Goal: Complete application form

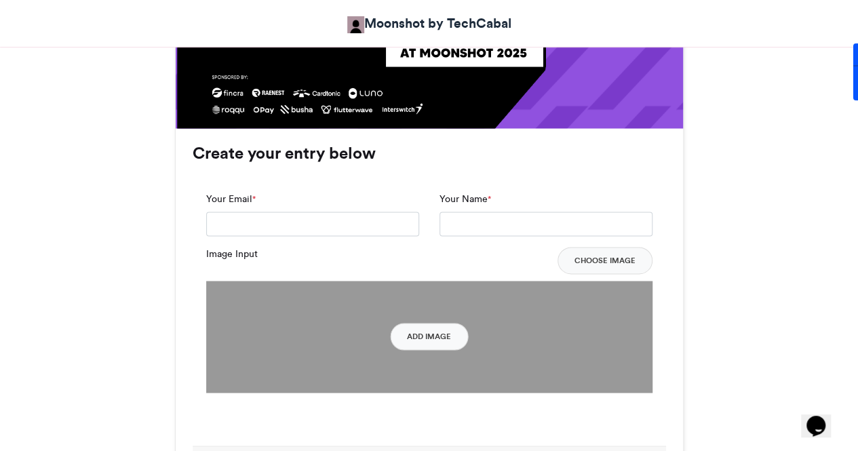
scroll to position [936, 0]
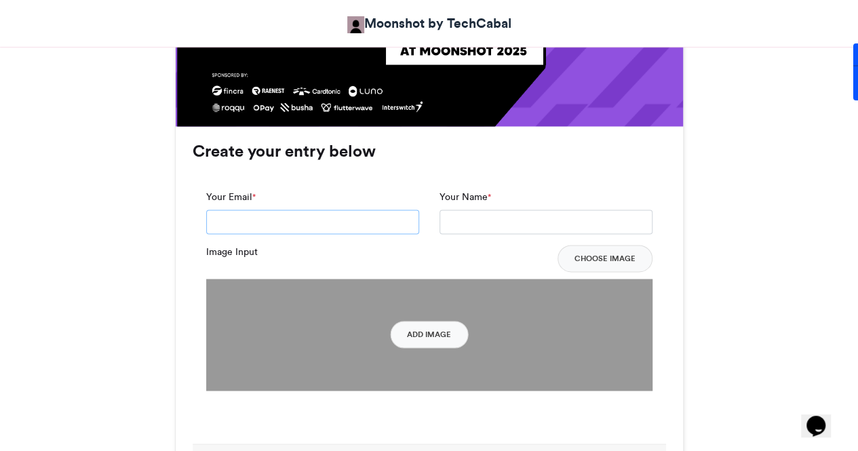
click at [300, 216] on input "Your Email *" at bounding box center [312, 222] width 213 height 24
type input "**********"
click at [490, 225] on input "Your Name *" at bounding box center [546, 222] width 213 height 24
type input "**********"
click at [425, 326] on button "Add Image" at bounding box center [429, 334] width 78 height 27
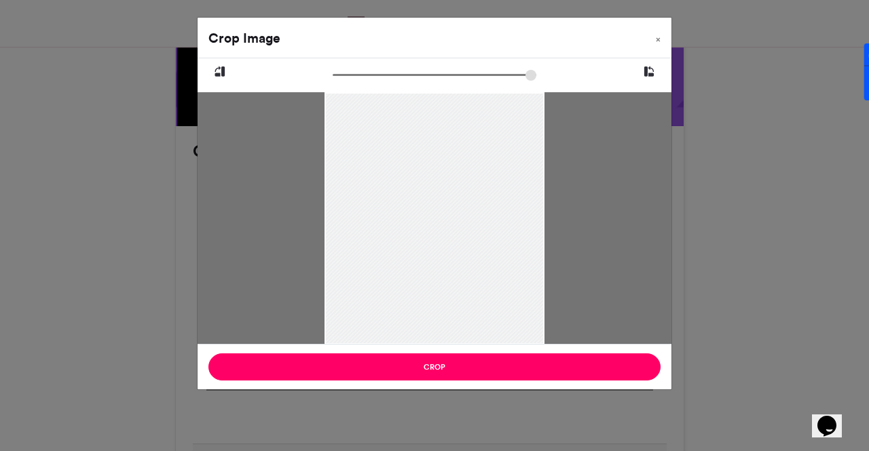
type input "*****"
click at [392, 271] on div at bounding box center [434, 220] width 220 height 294
drag, startPoint x: 415, startPoint y: 249, endPoint x: 425, endPoint y: 144, distance: 105.7
click at [425, 144] on div at bounding box center [434, 199] width 220 height 294
drag, startPoint x: 434, startPoint y: 253, endPoint x: 432, endPoint y: 172, distance: 81.5
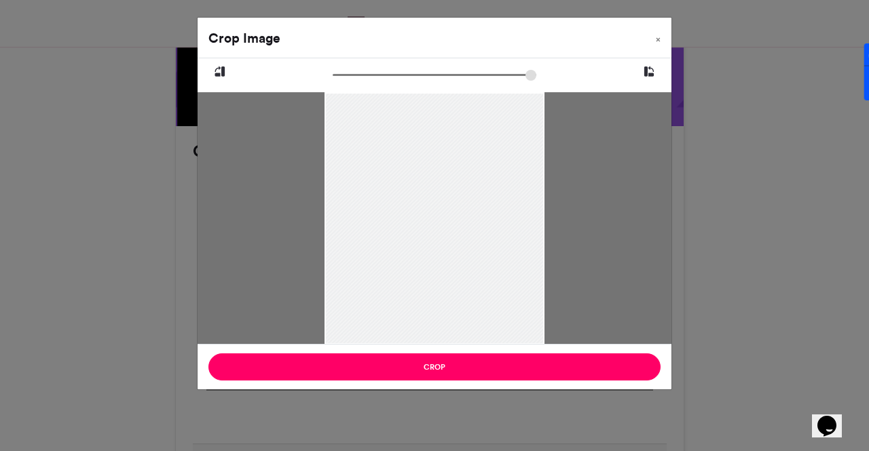
click at [432, 172] on div at bounding box center [434, 199] width 220 height 294
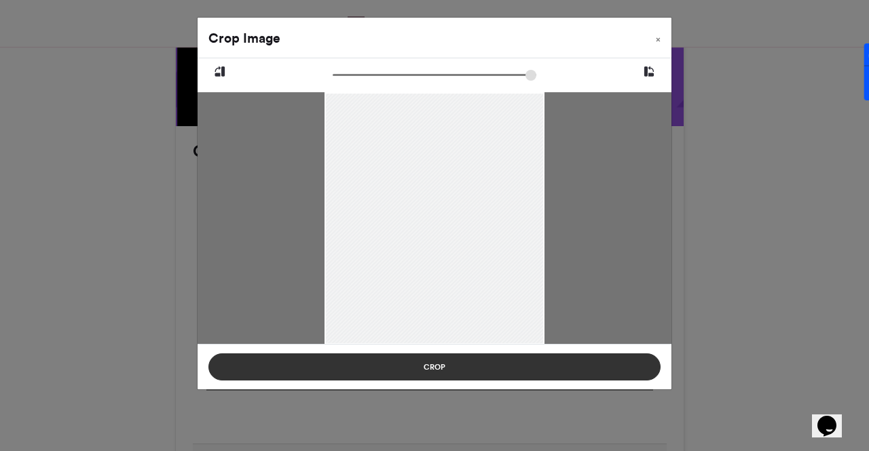
click at [413, 373] on button "Crop" at bounding box center [434, 367] width 452 height 27
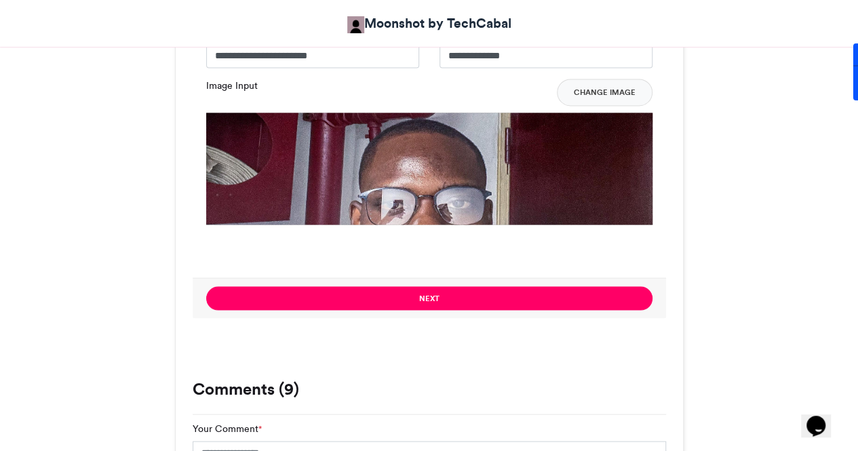
scroll to position [1136, 0]
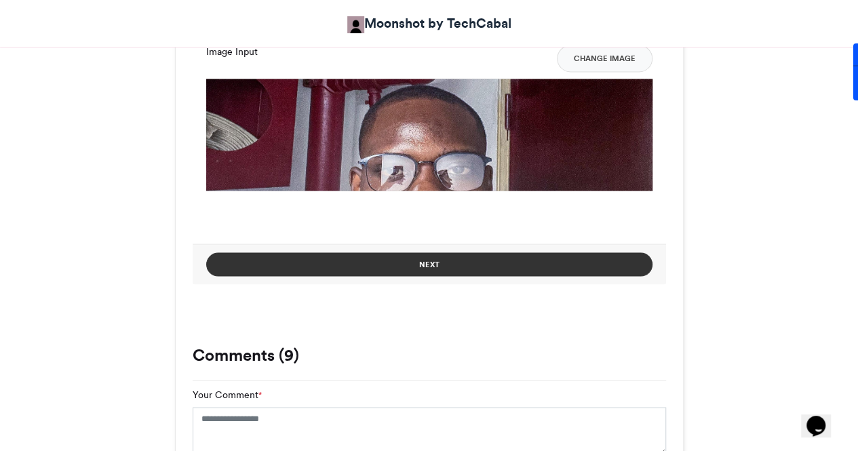
click at [409, 257] on button "Next" at bounding box center [429, 264] width 446 height 24
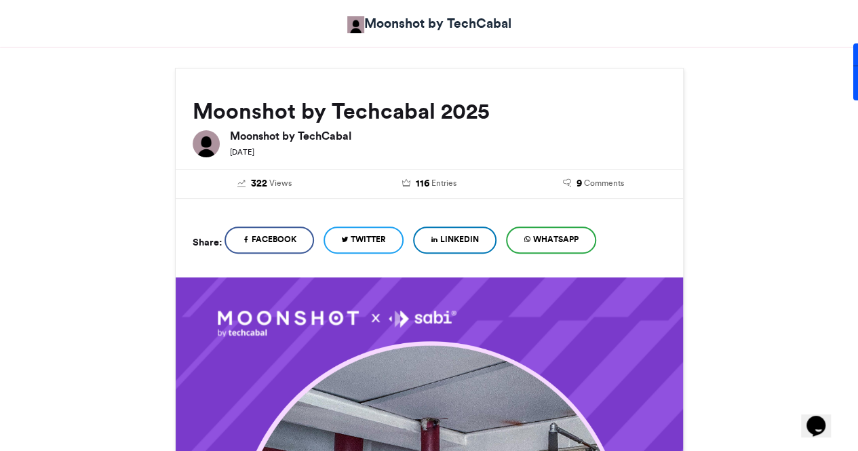
scroll to position [149, 0]
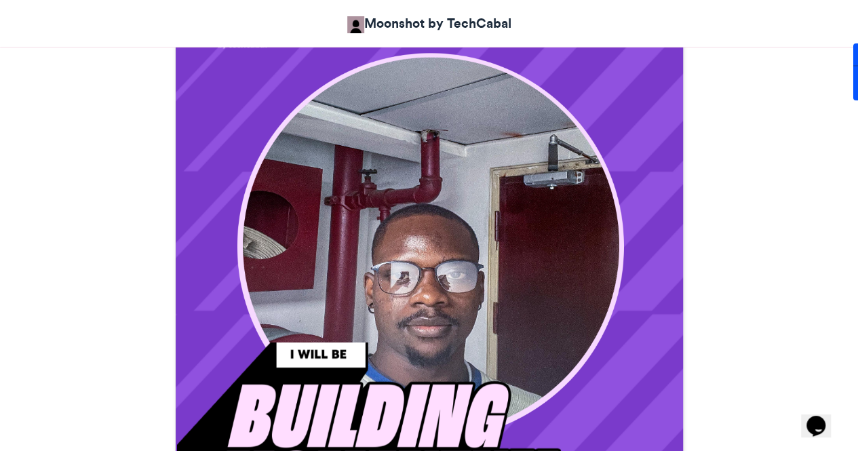
click at [436, 290] on img at bounding box center [430, 306] width 508 height 634
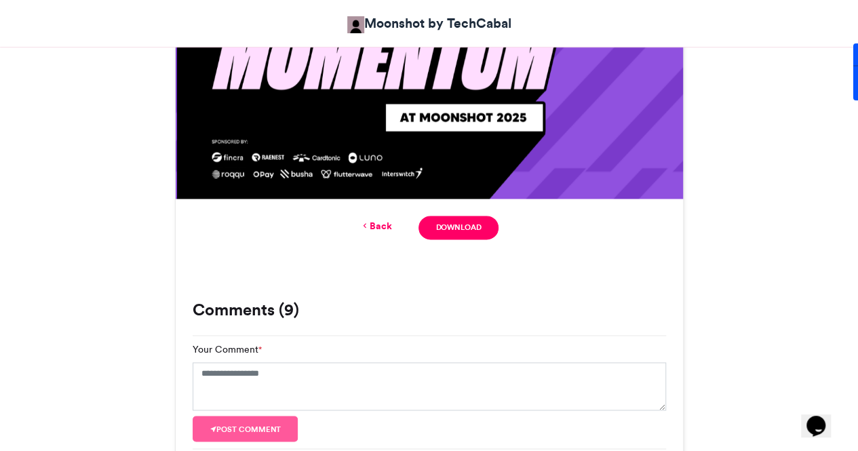
scroll to position [875, 0]
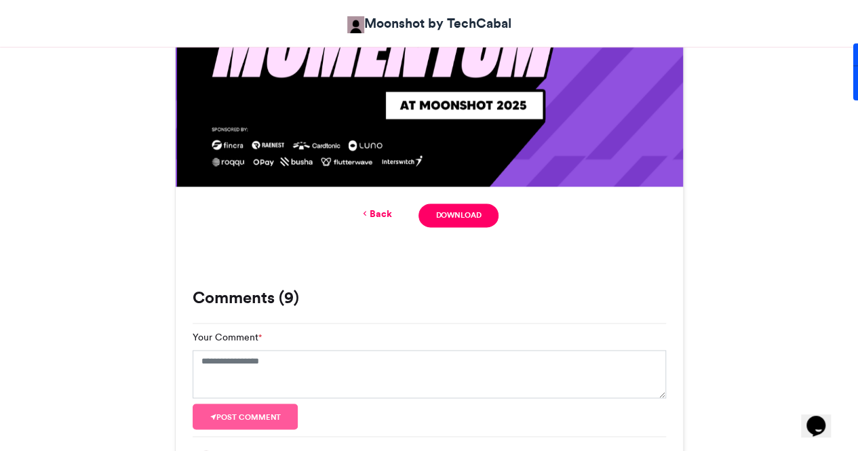
click at [380, 216] on link "Back" at bounding box center [376, 214] width 32 height 14
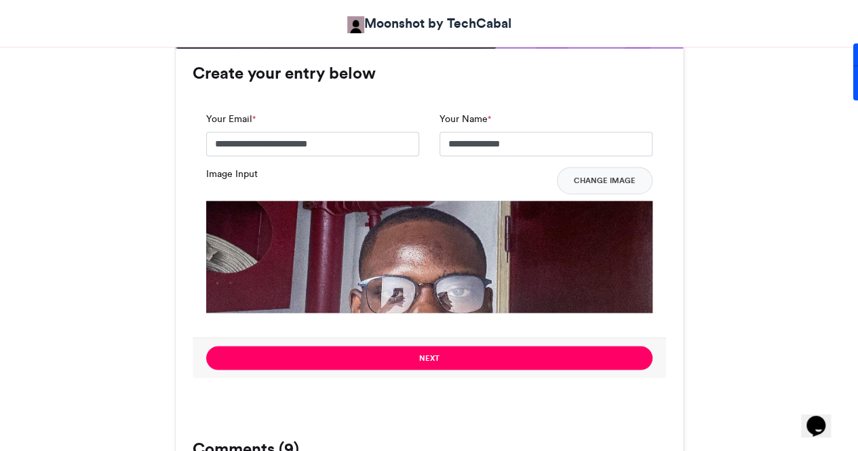
scroll to position [1014, 0]
click at [607, 174] on button "Change Image" at bounding box center [605, 180] width 96 height 27
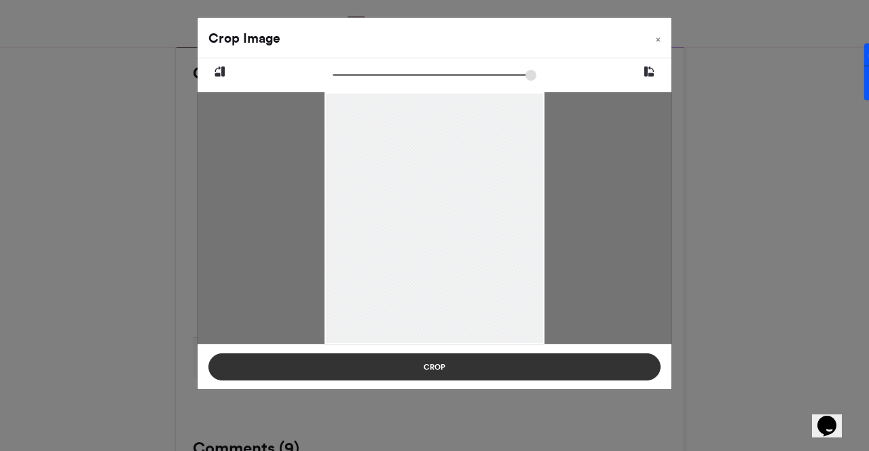
click at [356, 364] on button "Crop" at bounding box center [434, 367] width 452 height 27
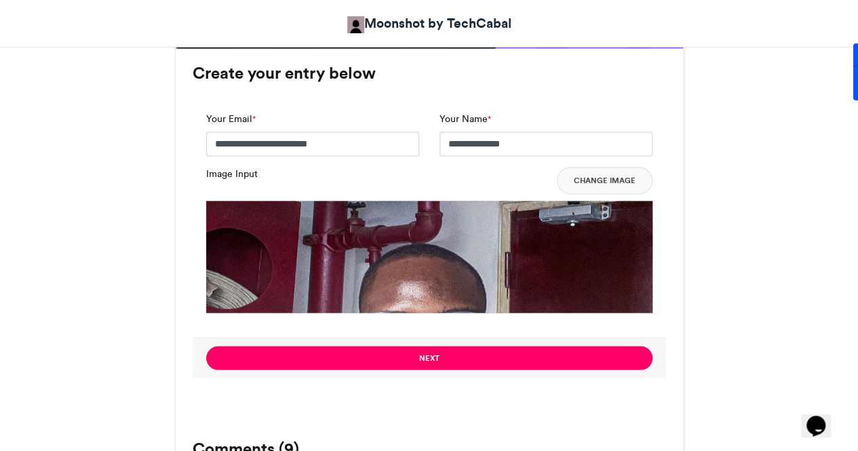
click at [356, 364] on button "Next" at bounding box center [429, 358] width 446 height 24
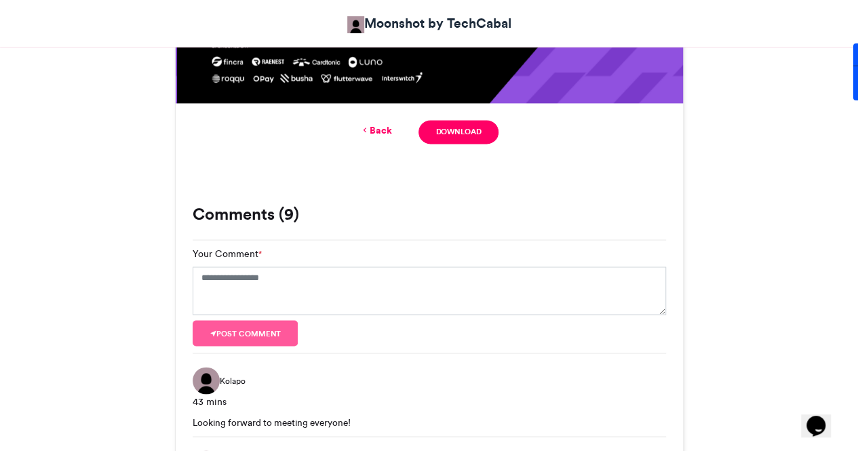
scroll to position [962, 0]
